Goal: Task Accomplishment & Management: Complete application form

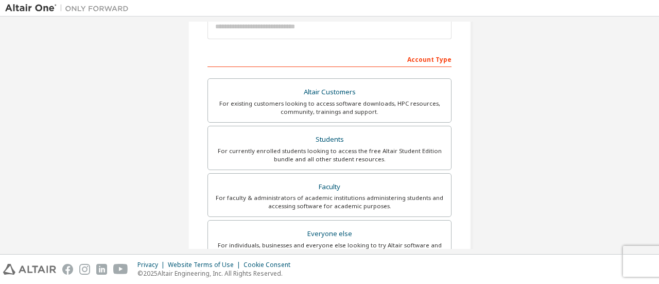
scroll to position [136, 0]
click at [386, 153] on div "For currently enrolled students looking to access the free Altair Student Editi…" at bounding box center [329, 154] width 231 height 16
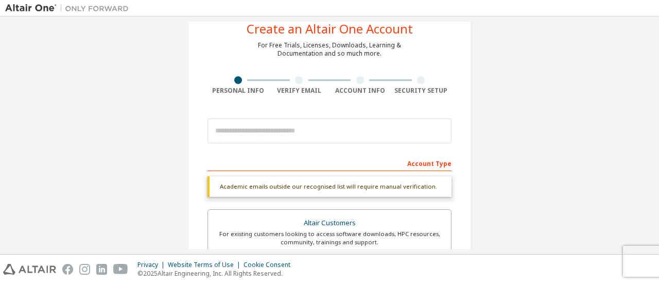
scroll to position [0, 0]
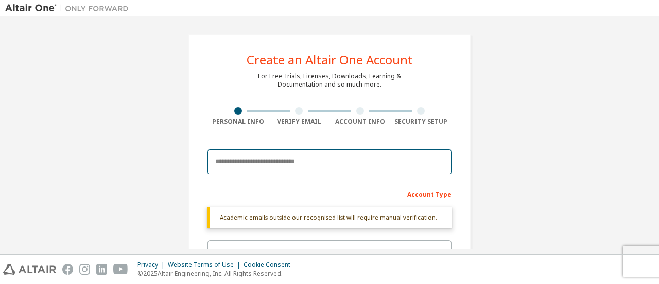
click at [380, 159] on input "email" at bounding box center [330, 161] width 244 height 25
type input "**********"
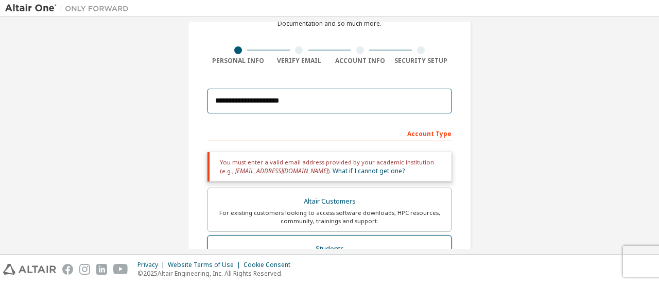
scroll to position [60, 0]
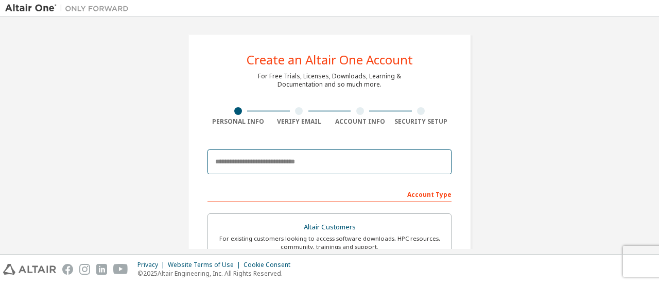
click at [278, 161] on input "email" at bounding box center [330, 161] width 244 height 25
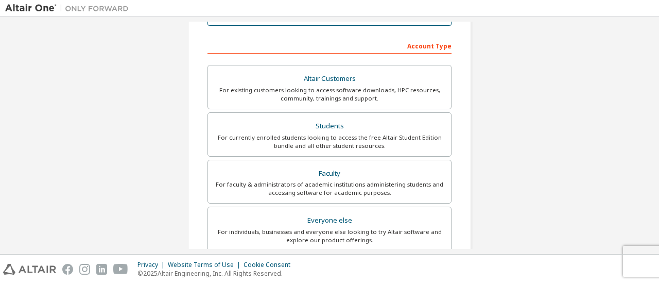
scroll to position [159, 0]
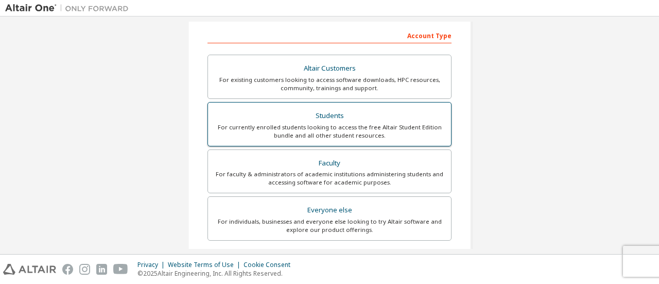
click at [309, 128] on div "For currently enrolled students looking to access the free Altair Student Editi…" at bounding box center [329, 131] width 231 height 16
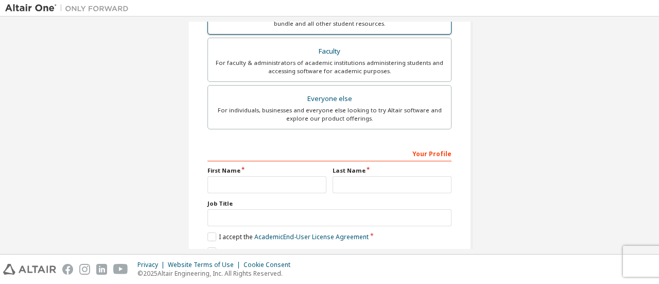
scroll to position [342, 0]
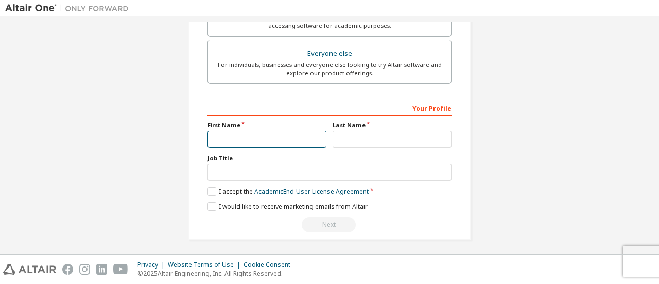
click at [293, 135] on input "text" at bounding box center [267, 139] width 119 height 17
type input "*****"
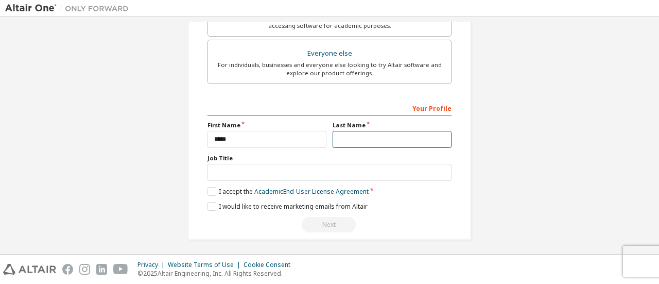
type input "**********"
click at [212, 187] on label "I accept the Academic End-User License Agreement" at bounding box center [288, 191] width 161 height 9
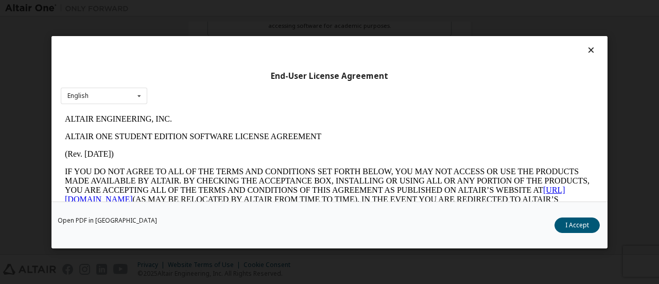
scroll to position [0, 0]
click at [573, 223] on button "I Accept" at bounding box center [577, 224] width 45 height 15
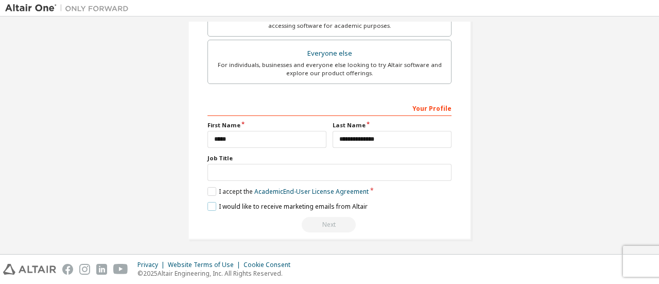
click at [209, 202] on label "I would like to receive marketing emails from Altair" at bounding box center [288, 206] width 160 height 9
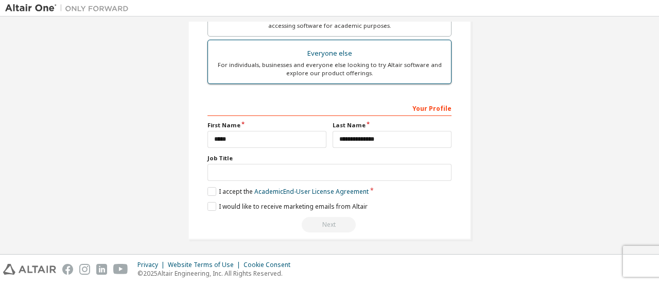
click at [323, 61] on div "For individuals, businesses and everyone else looking to try Altair software an…" at bounding box center [329, 69] width 231 height 16
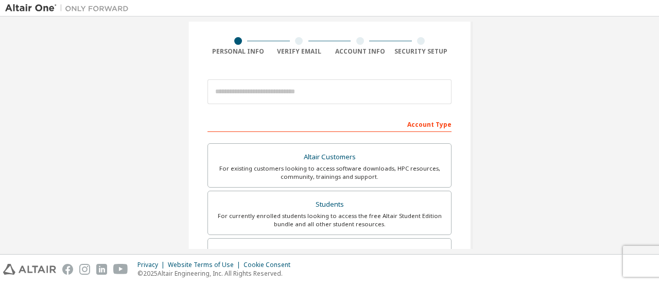
scroll to position [70, 0]
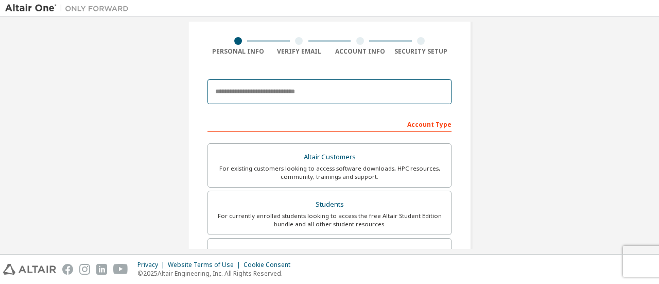
click at [329, 90] on input "email" at bounding box center [330, 91] width 244 height 25
type input "**********"
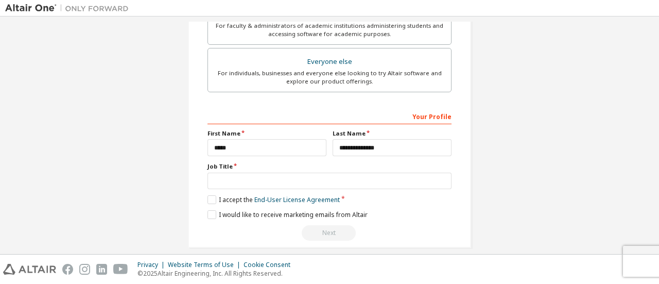
scroll to position [315, 0]
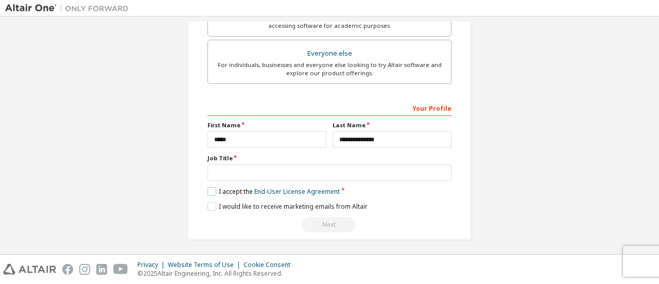
click at [210, 188] on label "I accept the End-User License Agreement" at bounding box center [274, 191] width 132 height 9
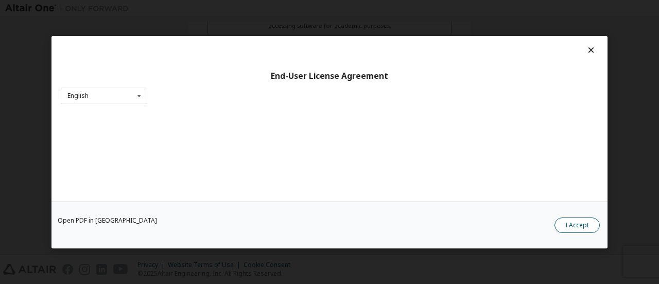
scroll to position [48, 0]
click at [576, 225] on button "I Accept" at bounding box center [577, 224] width 45 height 15
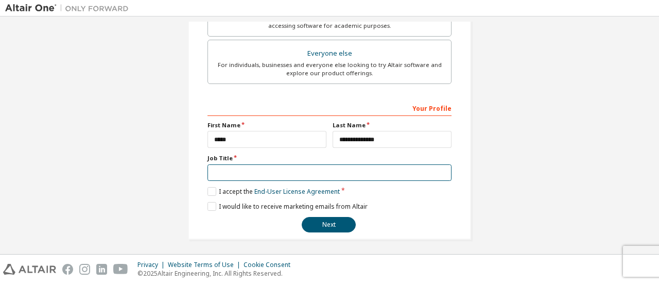
click at [243, 168] on input "text" at bounding box center [330, 172] width 244 height 17
type input "*******"
click at [302, 217] on button "Next" at bounding box center [329, 224] width 54 height 15
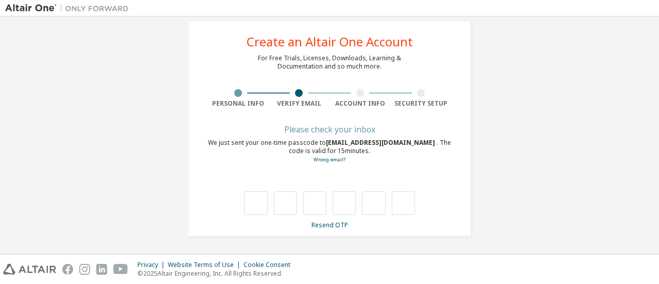
scroll to position [18, 0]
click at [326, 225] on link "Resend OTP" at bounding box center [330, 225] width 37 height 9
